Goal: Task Accomplishment & Management: Manage account settings

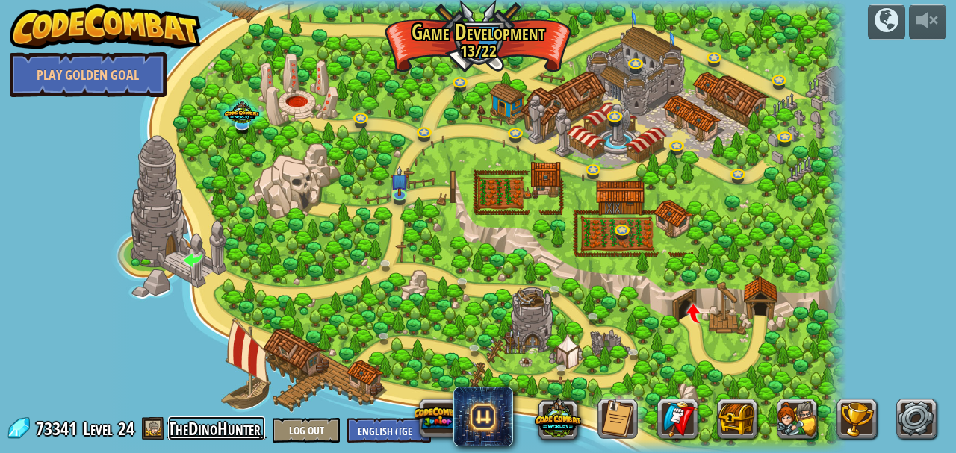
click at [209, 427] on link "TheDinoHunter" at bounding box center [216, 429] width 97 height 24
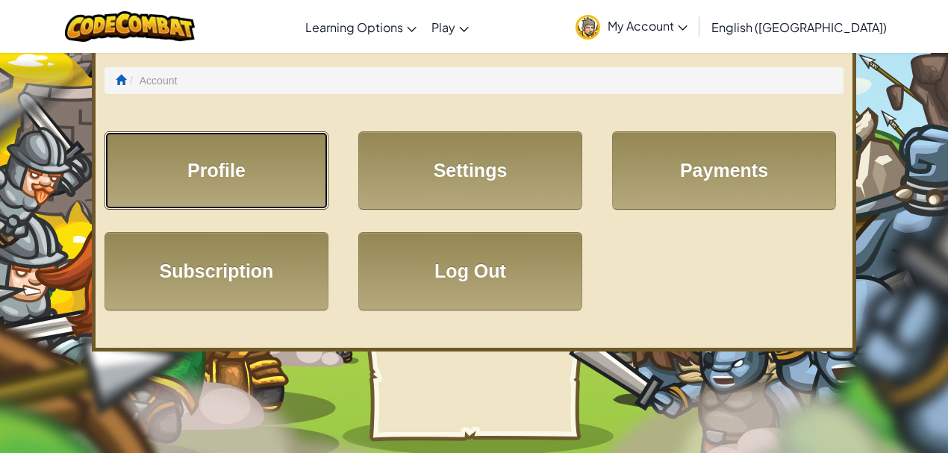
click at [238, 170] on link "Profile" at bounding box center [217, 170] width 224 height 78
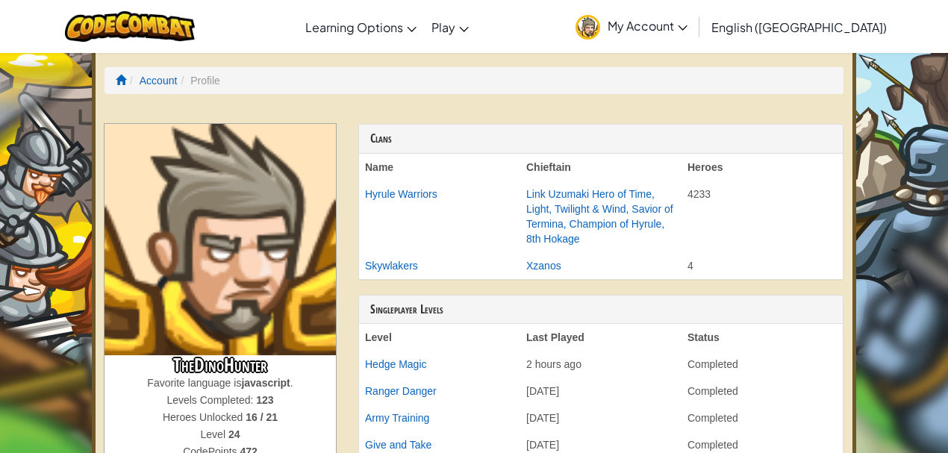
click at [688, 28] on span "My Account" at bounding box center [648, 26] width 80 height 16
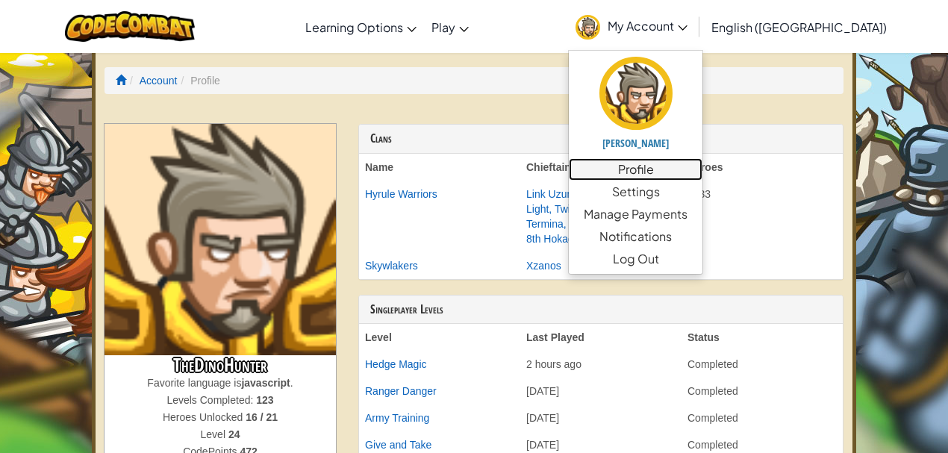
click at [702, 172] on link "Profile" at bounding box center [636, 169] width 134 height 22
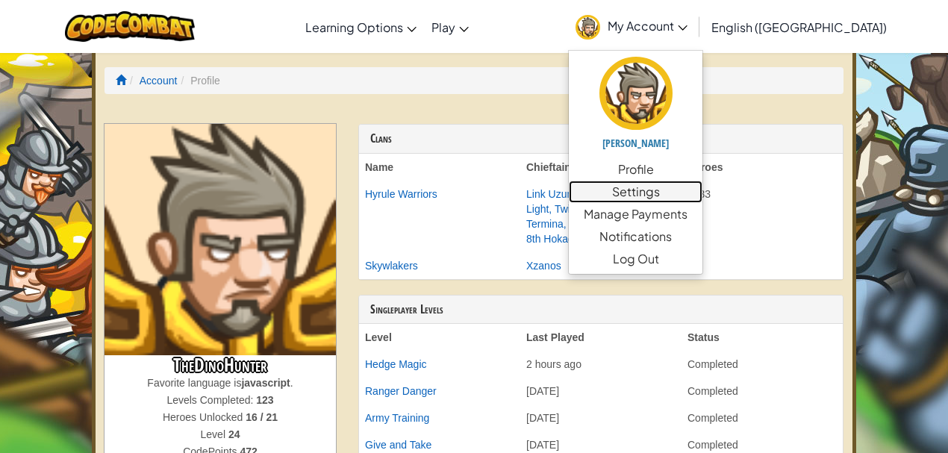
click at [702, 196] on link "Settings" at bounding box center [636, 192] width 134 height 22
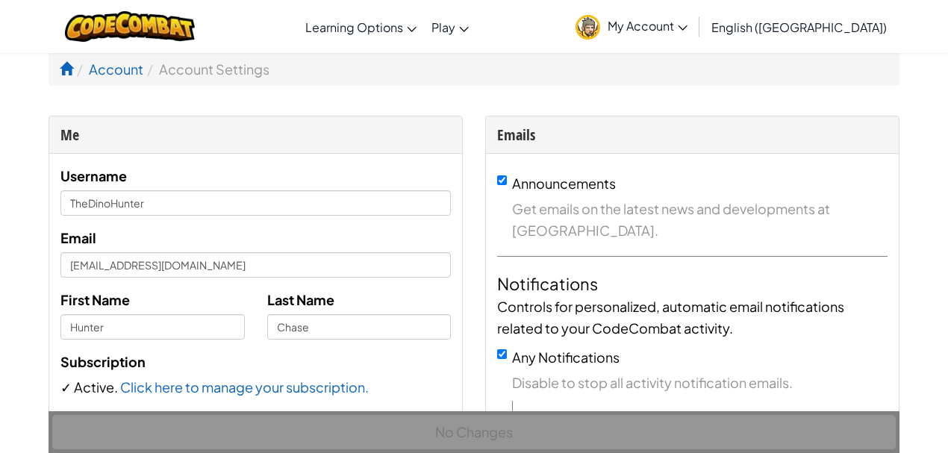
click at [695, 27] on link "My Account" at bounding box center [631, 26] width 127 height 47
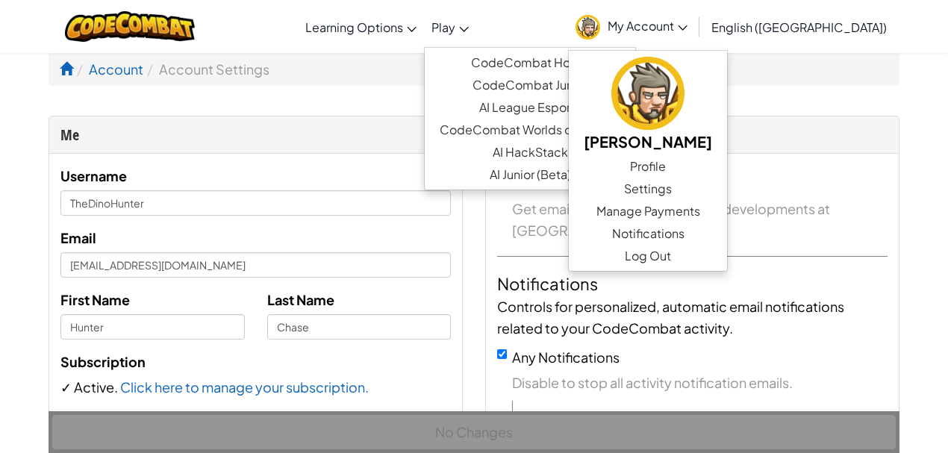
click at [476, 39] on link "Play" at bounding box center [450, 27] width 52 height 40
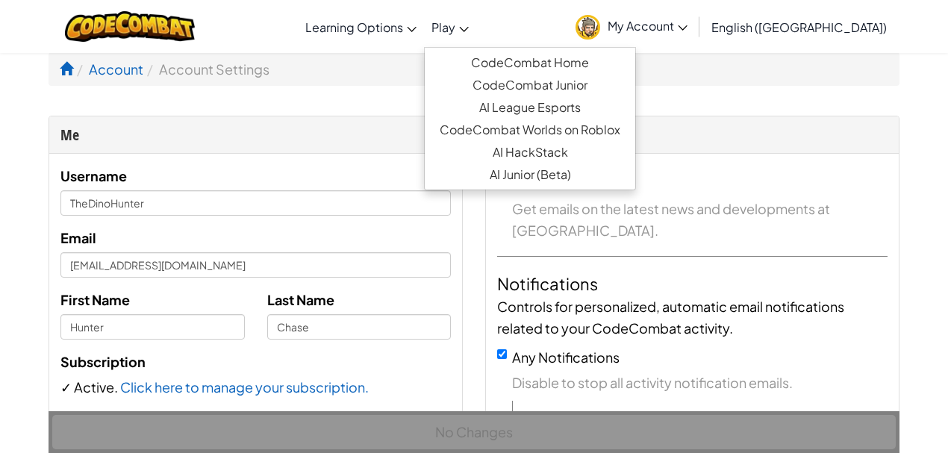
click at [309, 6] on div "Toggle navigation Learning Options Live Online Classes Premium Self-Paced Play …" at bounding box center [474, 26] width 956 height 53
